Goal: Task Accomplishment & Management: Use online tool/utility

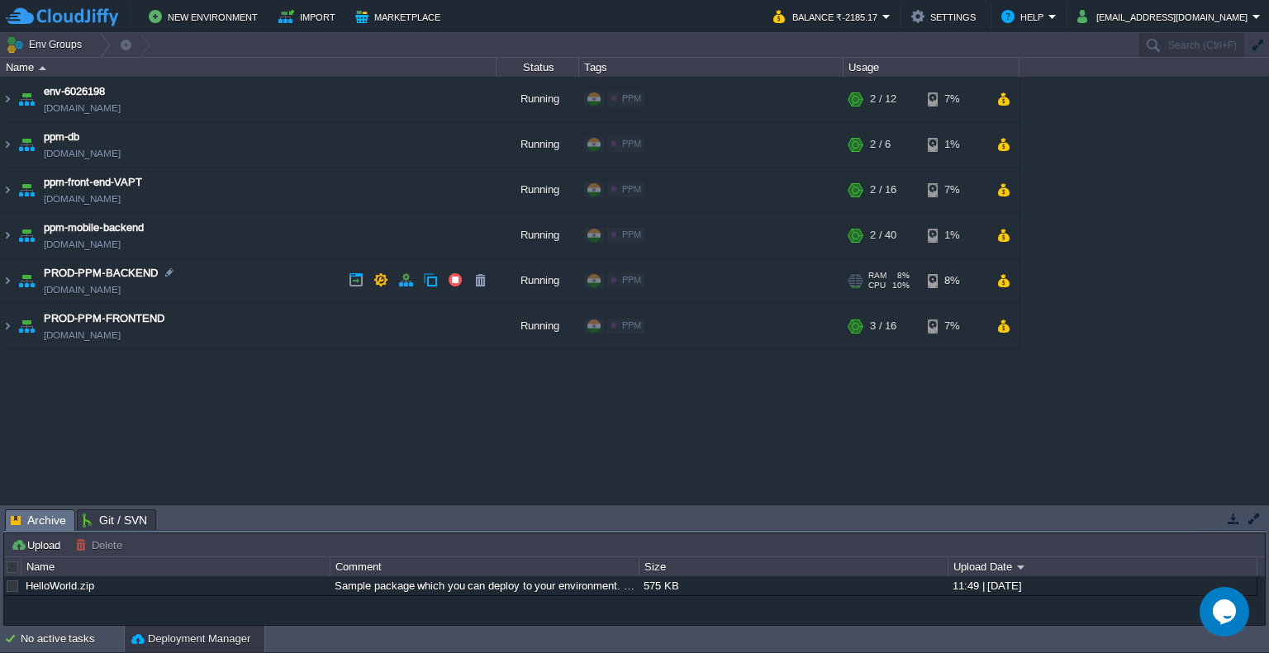
click at [269, 278] on td "PROD-PPM-BACKEND prod-ppm-backend.cloudjiffy.net" at bounding box center [249, 281] width 496 height 45
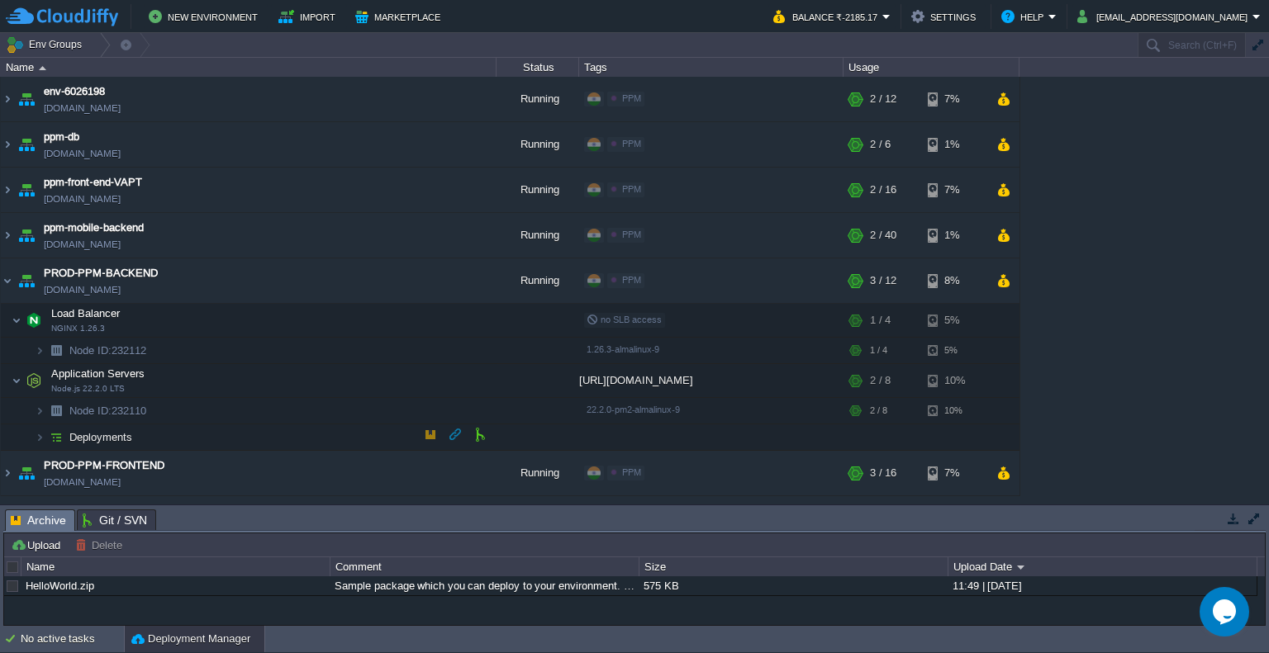
click at [267, 429] on td "Deployments" at bounding box center [249, 438] width 496 height 26
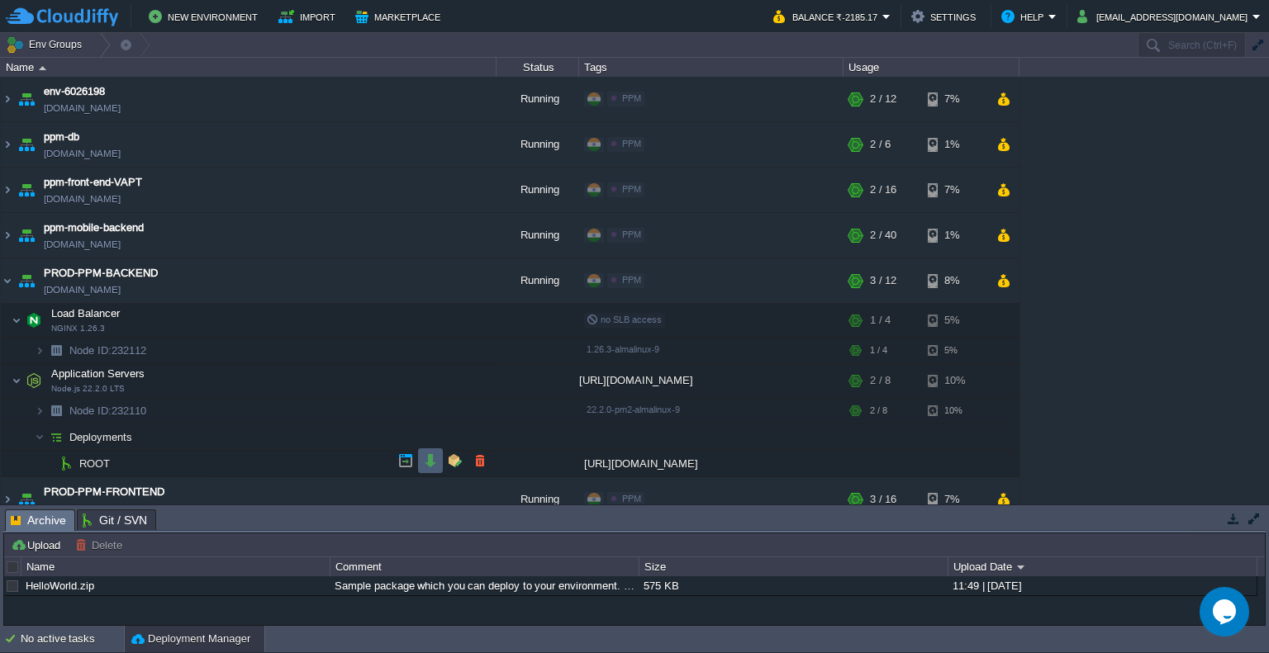
click at [440, 464] on td at bounding box center [430, 461] width 25 height 25
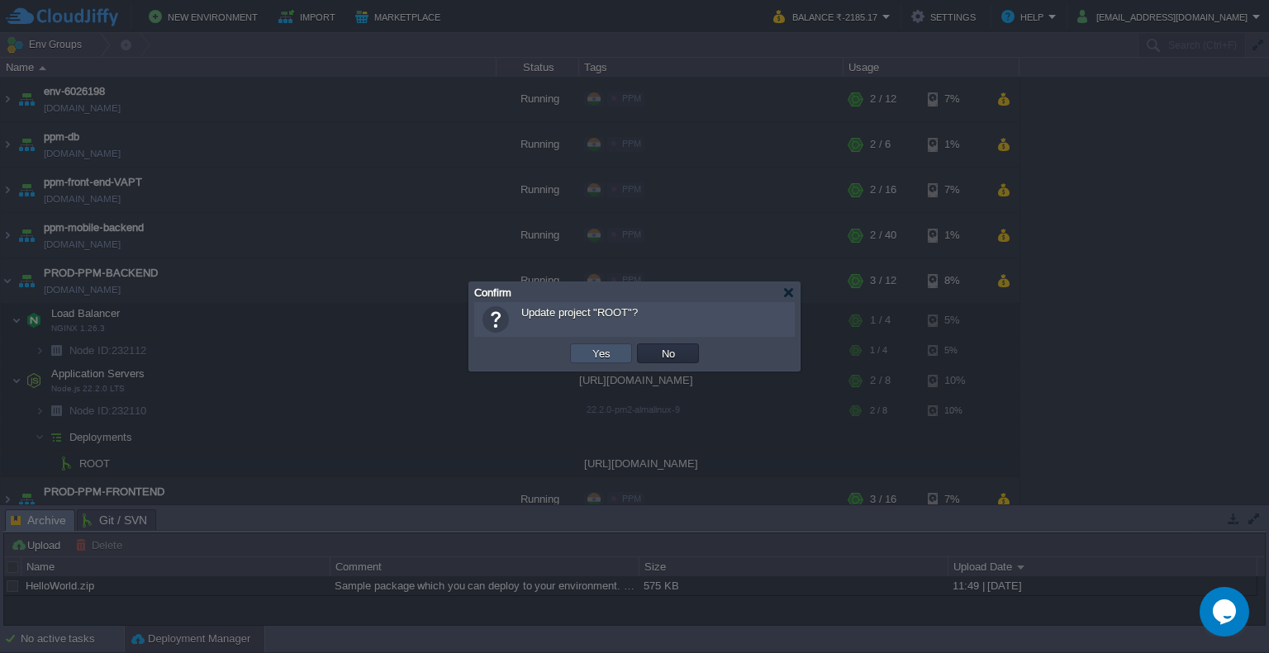
click at [602, 346] on button "Yes" at bounding box center [601, 353] width 28 height 15
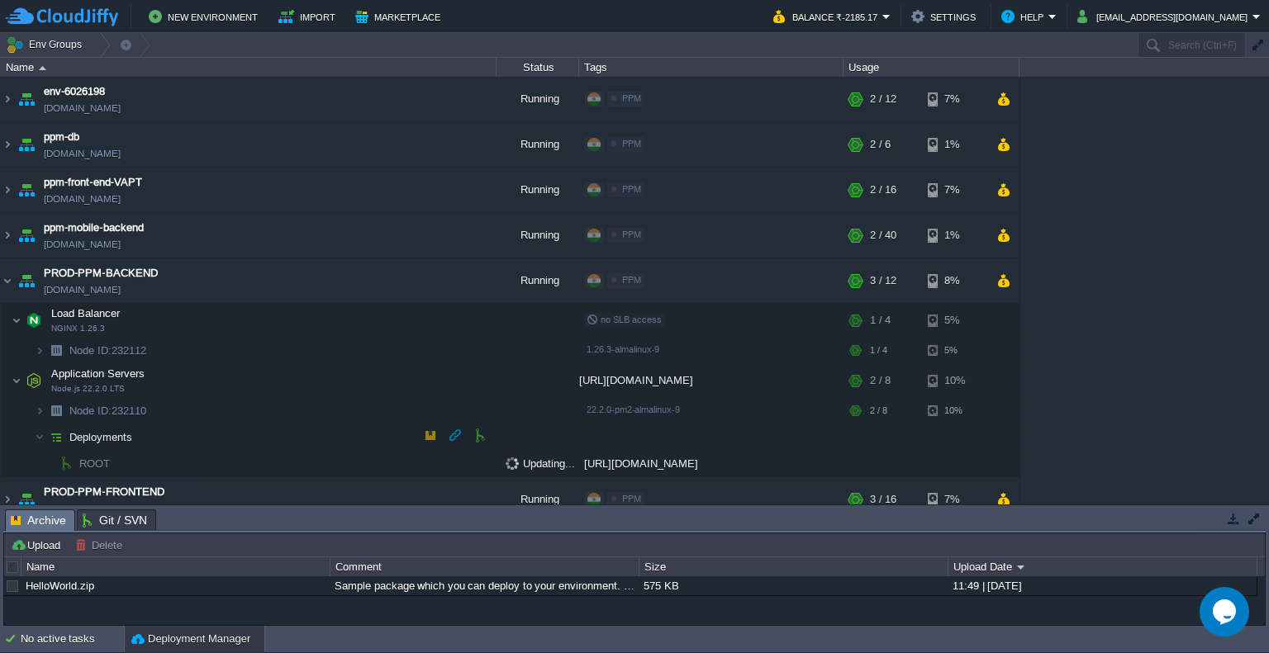
scroll to position [16, 0]
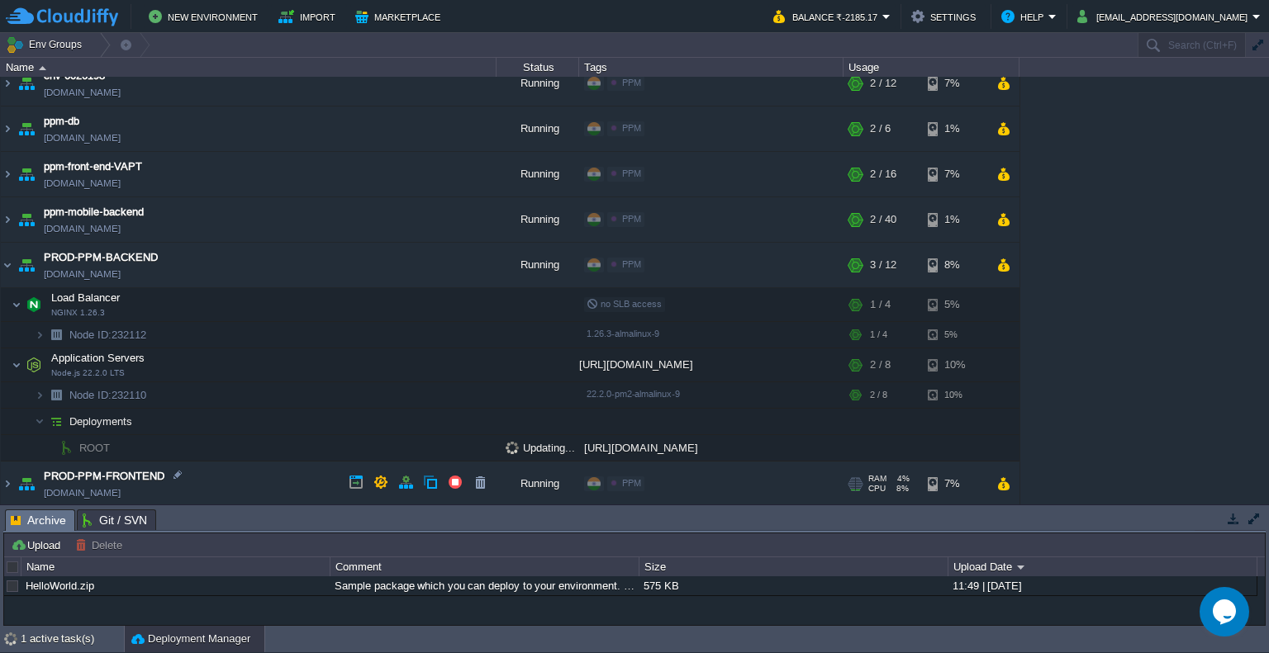
click at [268, 478] on td "PROD-PPM-FRONTEND prod-ppm-frontend.cloudjiffy.net" at bounding box center [249, 484] width 496 height 45
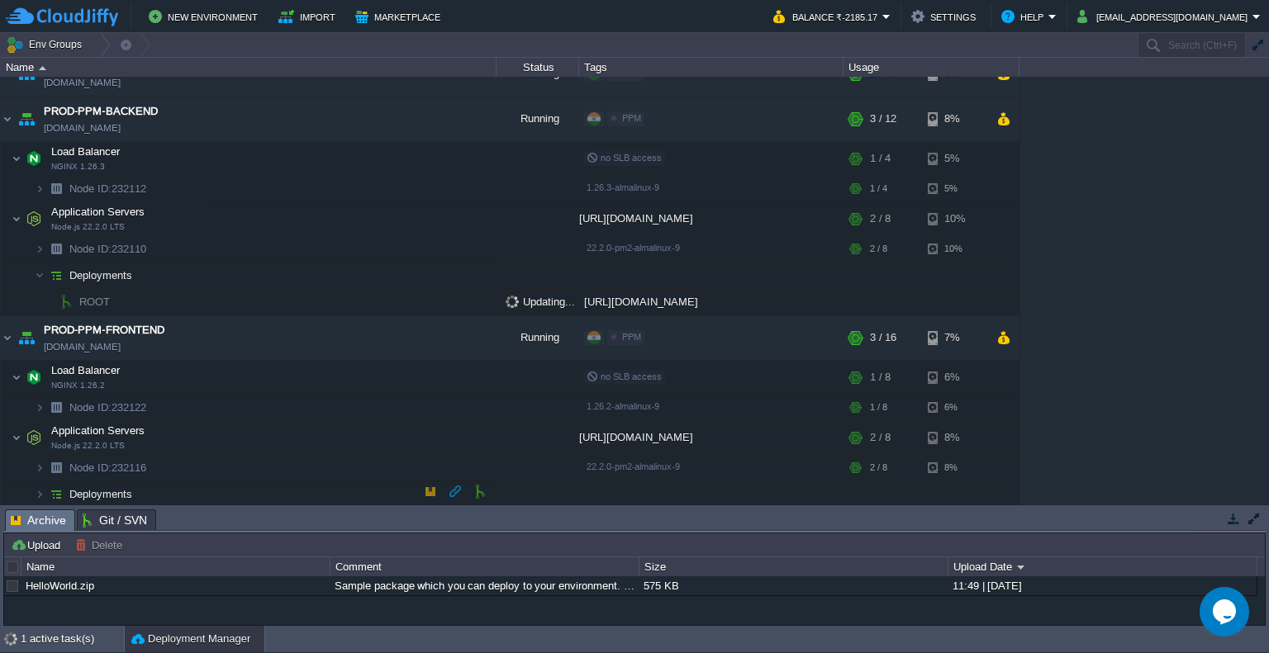
click at [350, 498] on td "Deployments" at bounding box center [249, 495] width 496 height 26
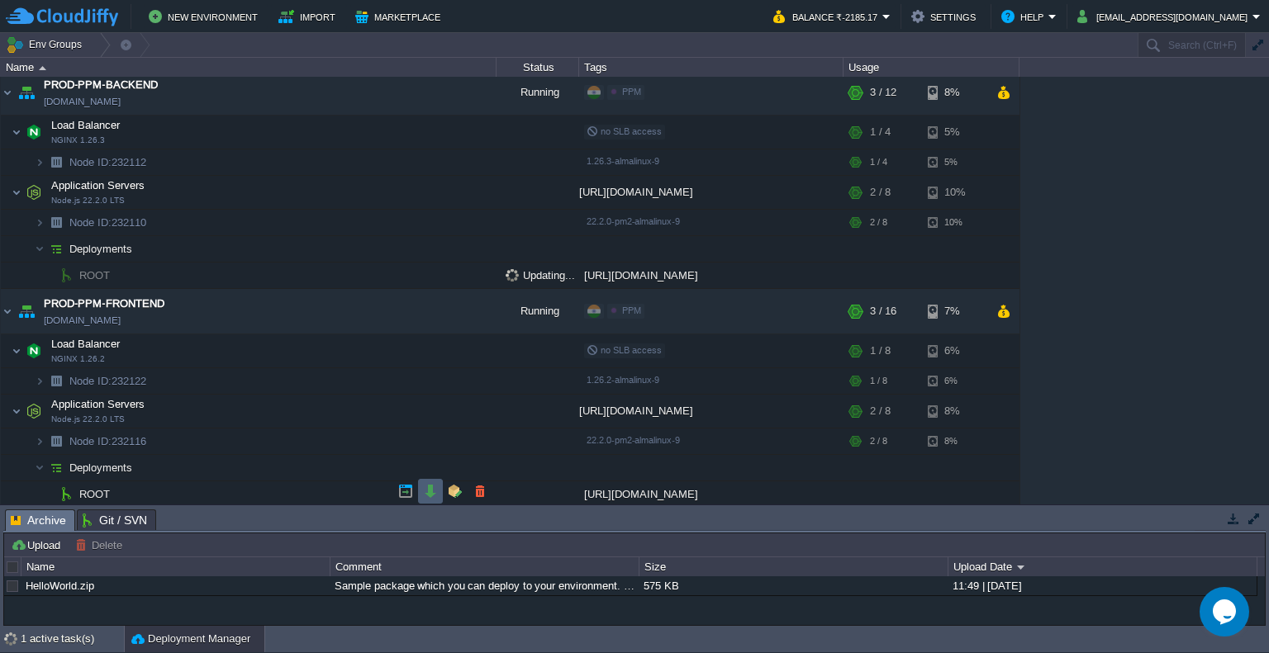
click at [428, 503] on td at bounding box center [430, 491] width 25 height 25
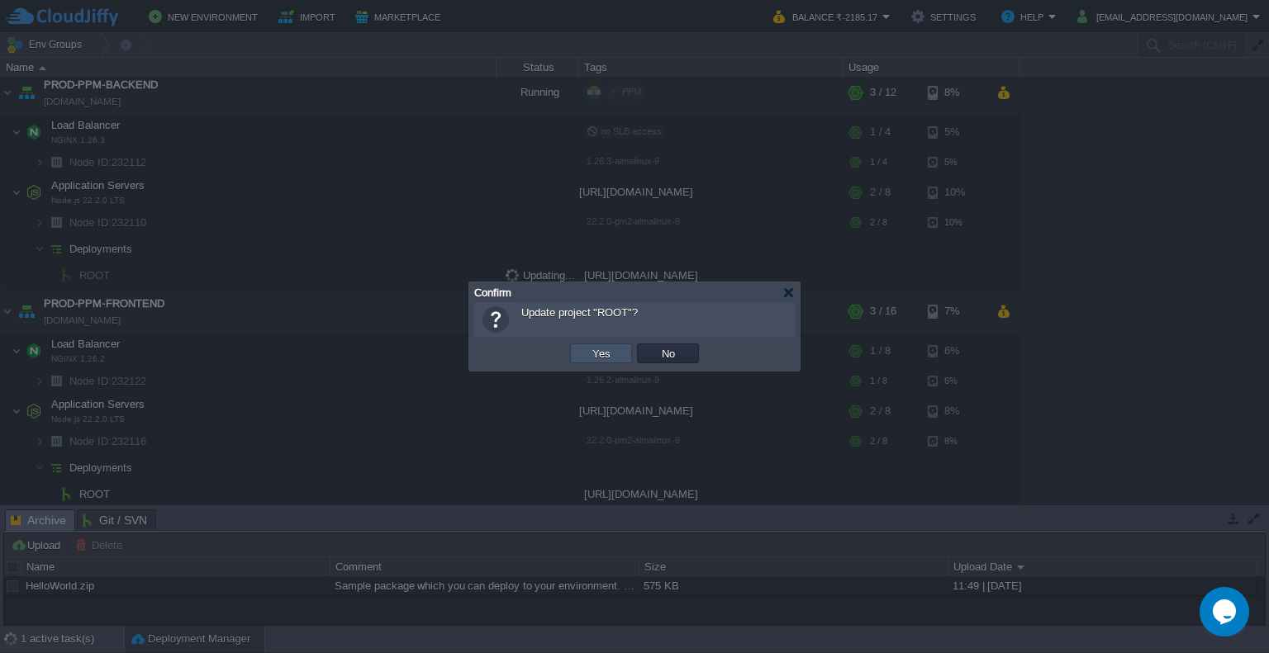
click at [600, 349] on button "Yes" at bounding box center [601, 353] width 28 height 15
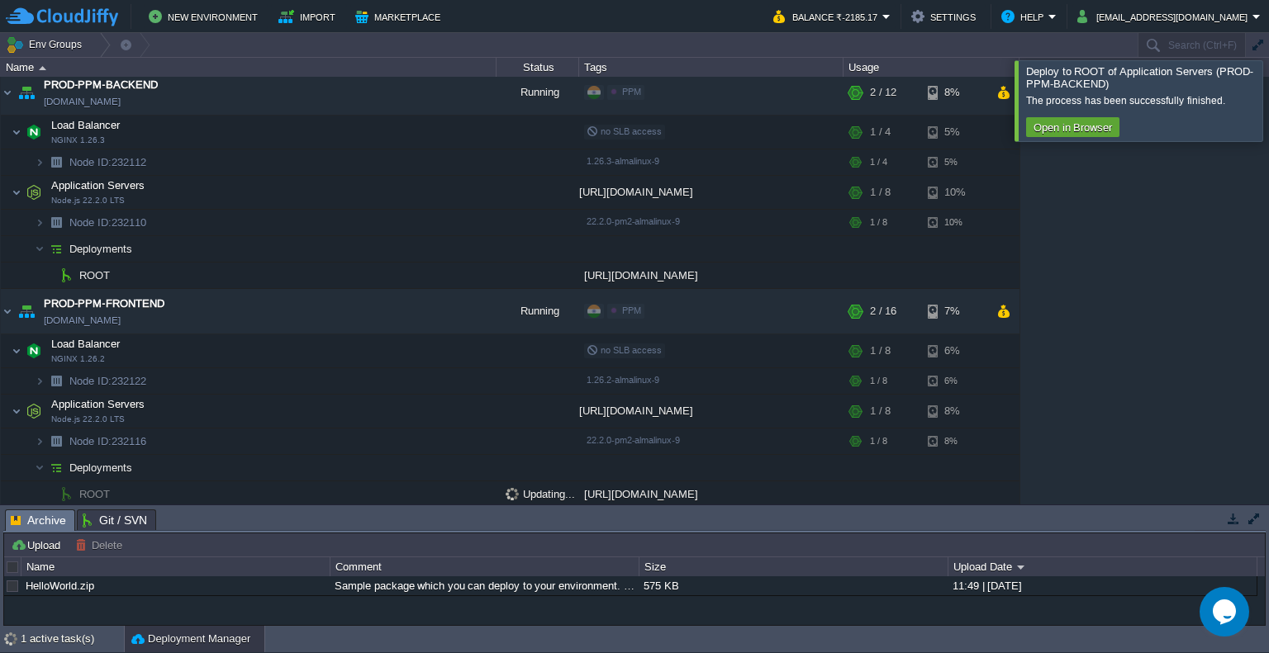
click at [1268, 102] on div at bounding box center [1289, 100] width 0 height 80
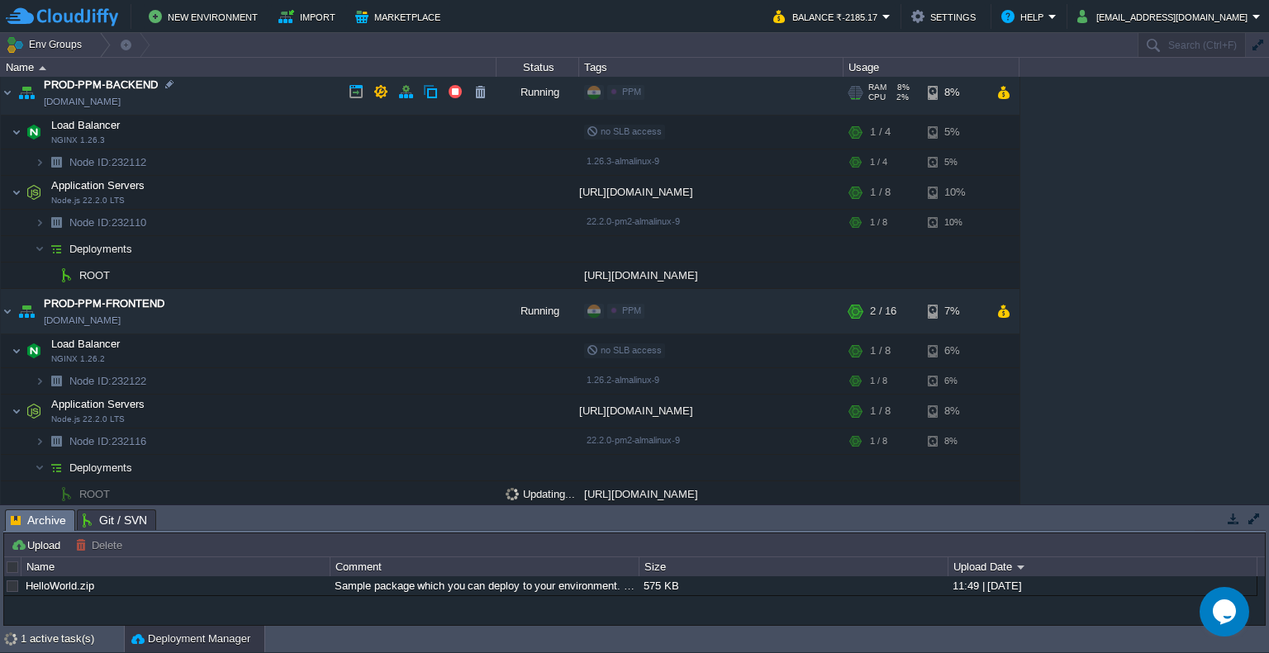
click at [291, 97] on td "PROD-PPM-BACKEND prod-ppm-backend.cloudjiffy.net" at bounding box center [249, 92] width 496 height 45
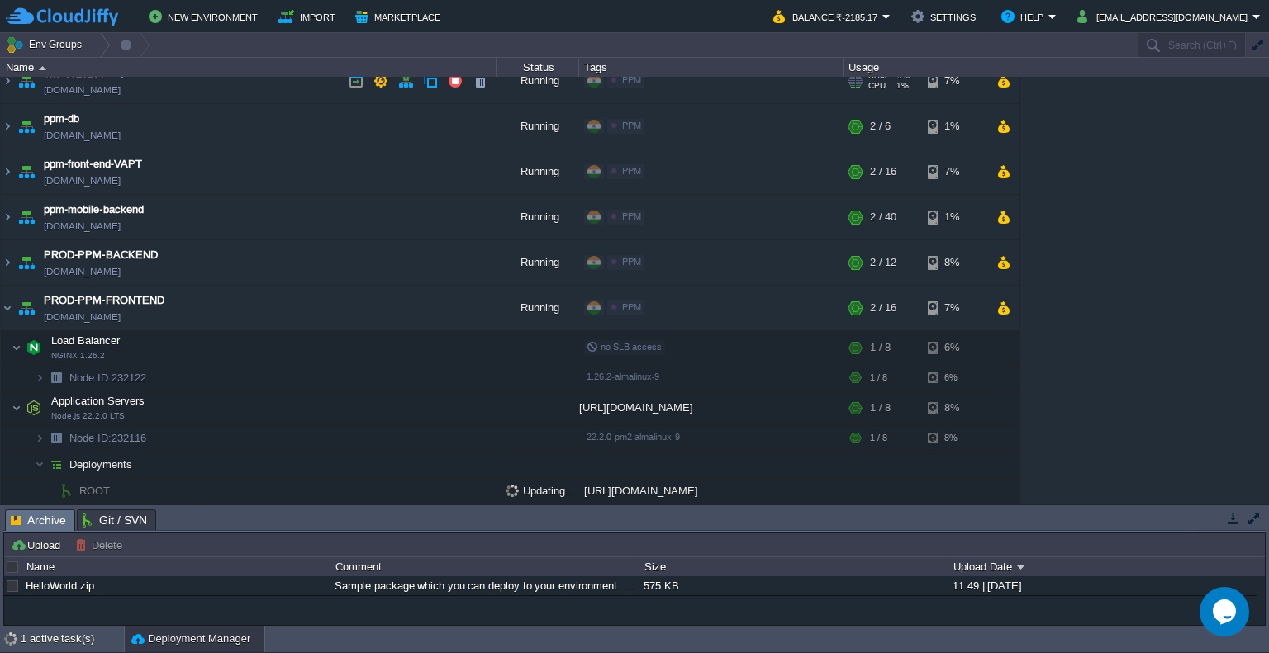
scroll to position [16, 0]
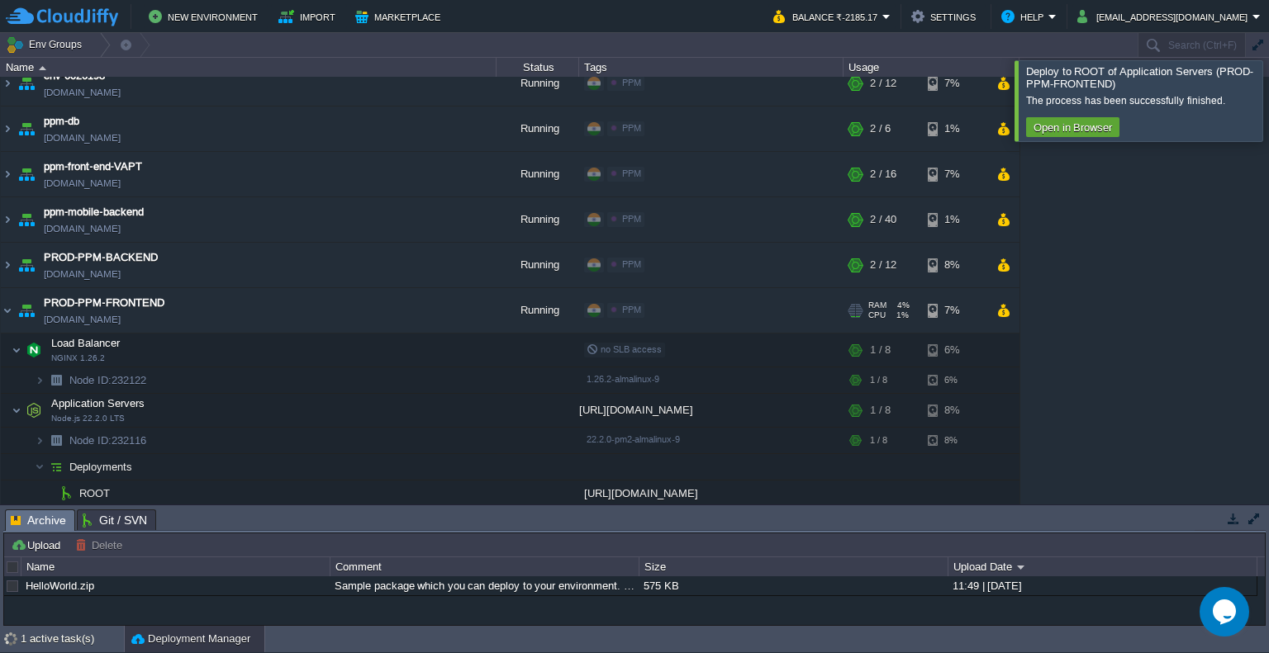
click at [252, 321] on td "PROD-PPM-FRONTEND prod-ppm-frontend.cloudjiffy.net" at bounding box center [249, 310] width 496 height 45
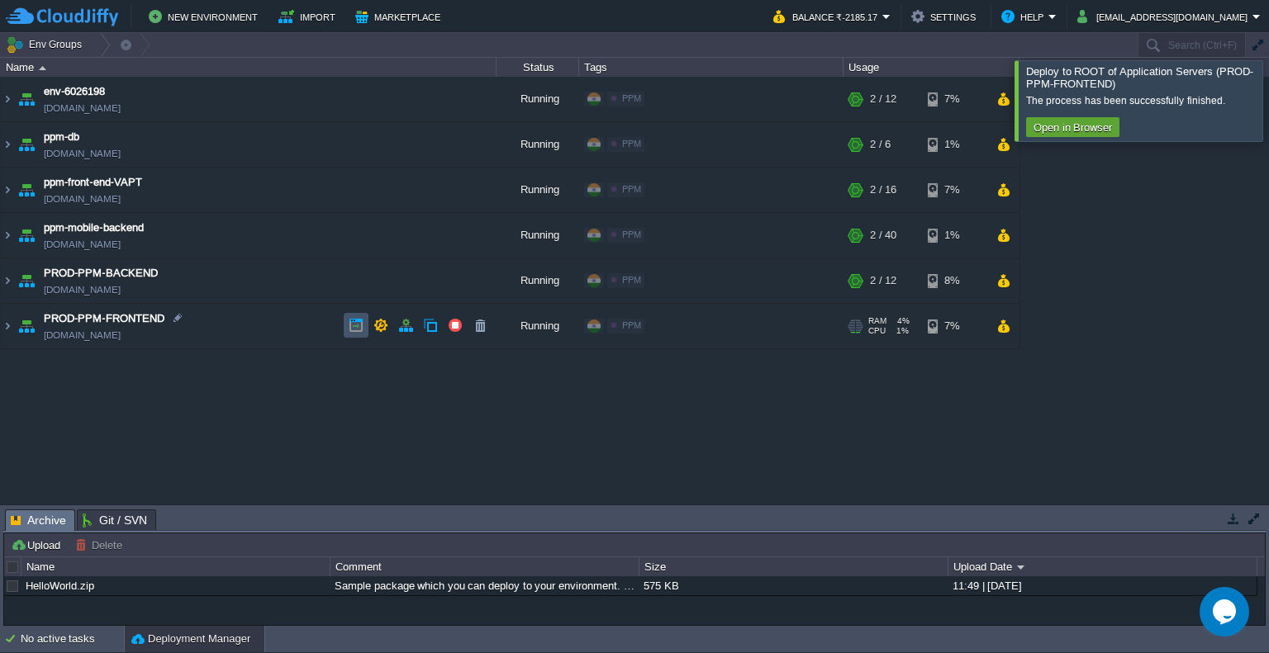
click at [352, 324] on button "button" at bounding box center [356, 325] width 15 height 15
